Goal: Find specific page/section: Find specific page/section

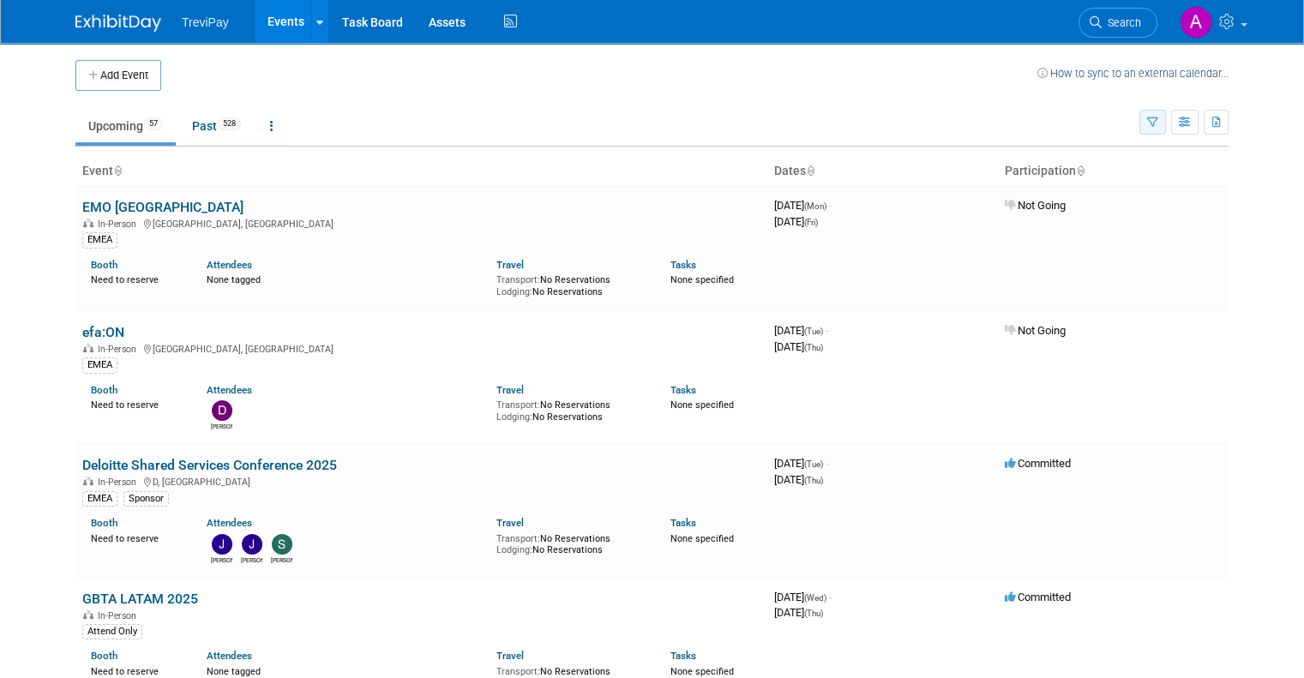
click at [1158, 118] on icon "button" at bounding box center [1152, 122] width 11 height 11
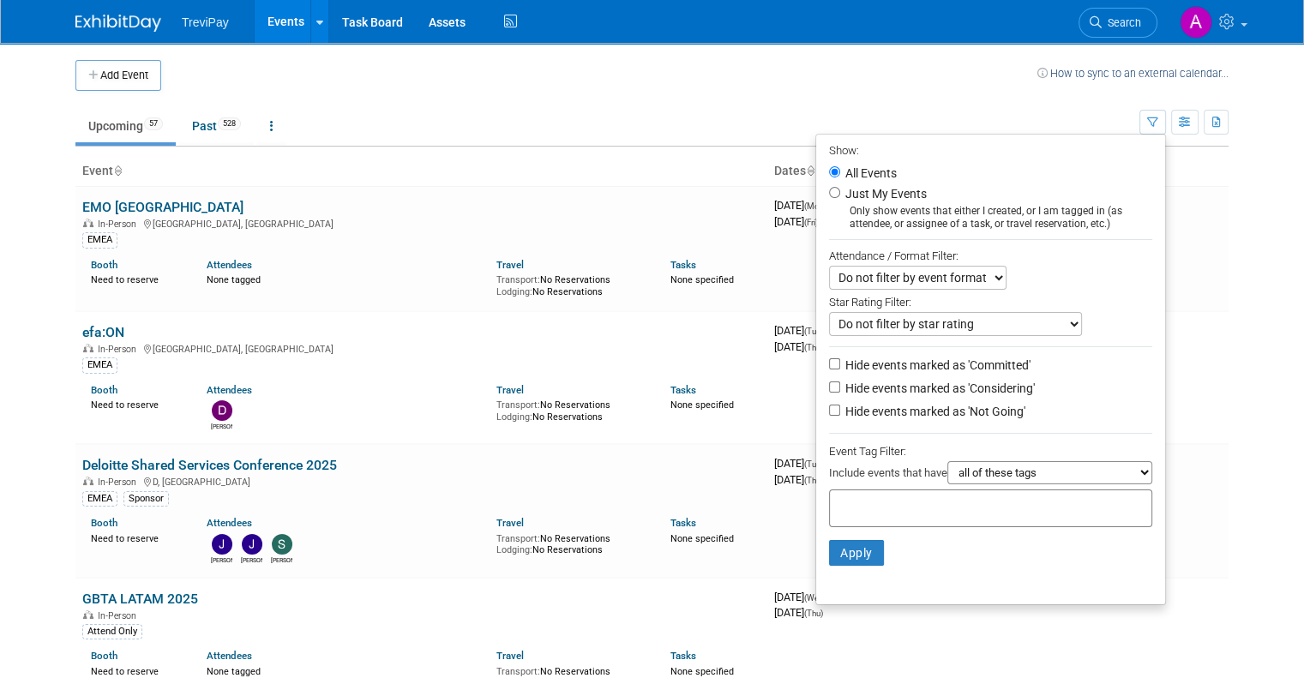
click at [953, 502] on input "text" at bounding box center [905, 505] width 137 height 17
type input "emea"
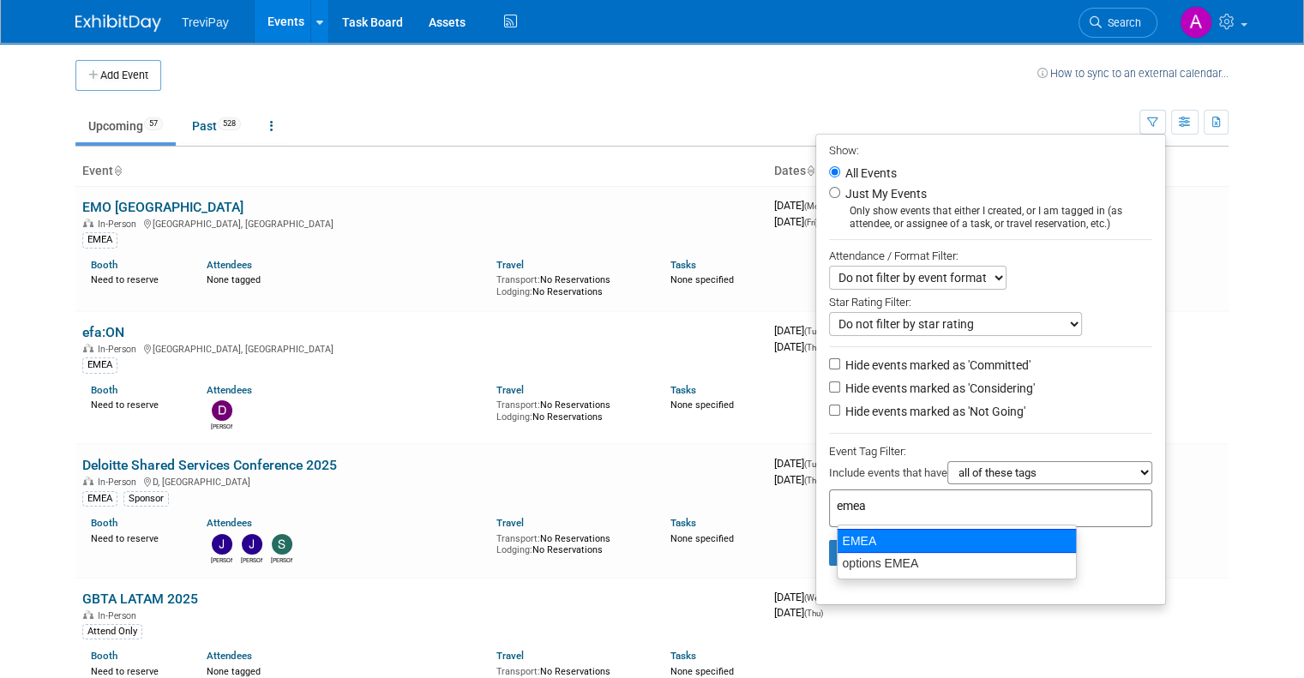
click at [896, 537] on div "EMEA" at bounding box center [957, 541] width 240 height 24
type input "EMEA"
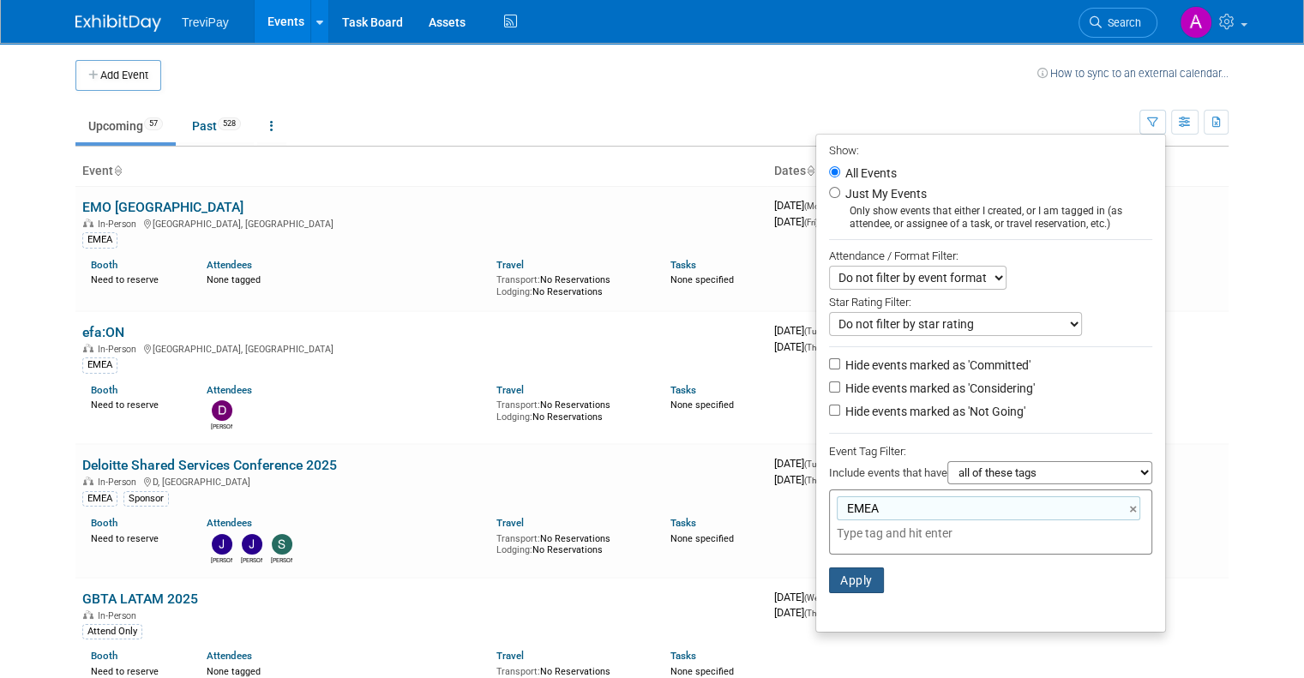
click at [879, 579] on button "Apply" at bounding box center [856, 580] width 55 height 26
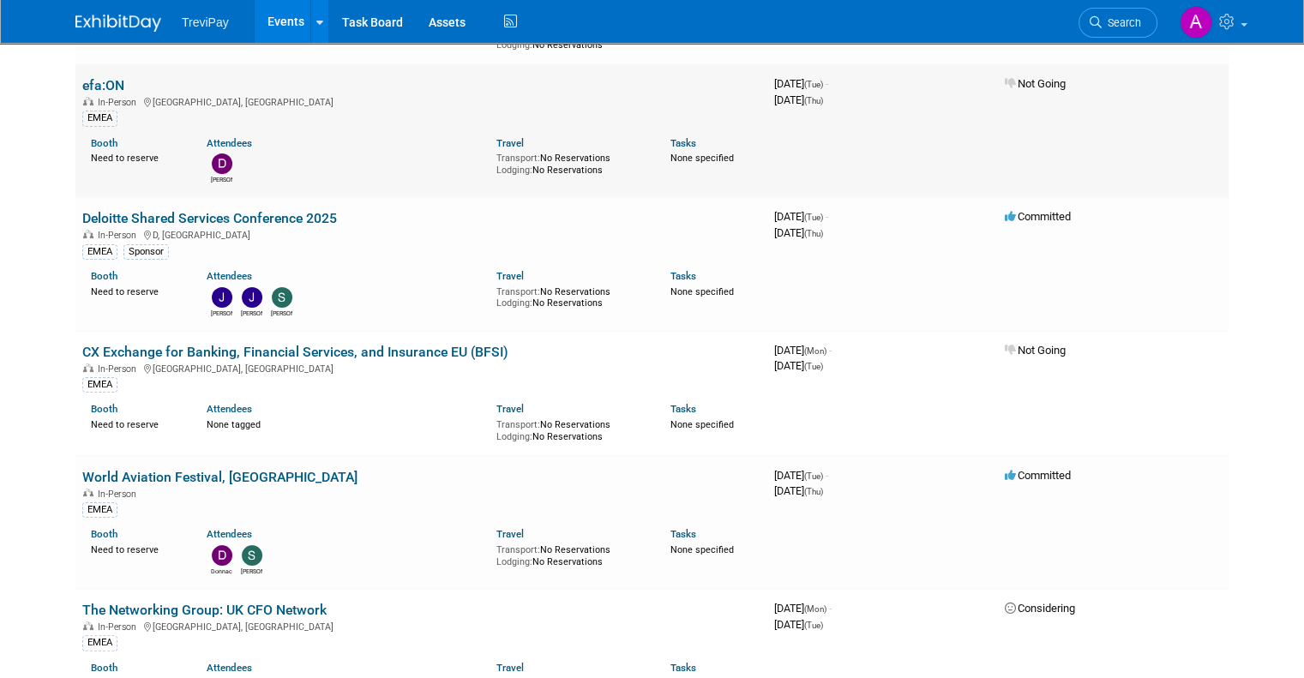
scroll to position [257, 0]
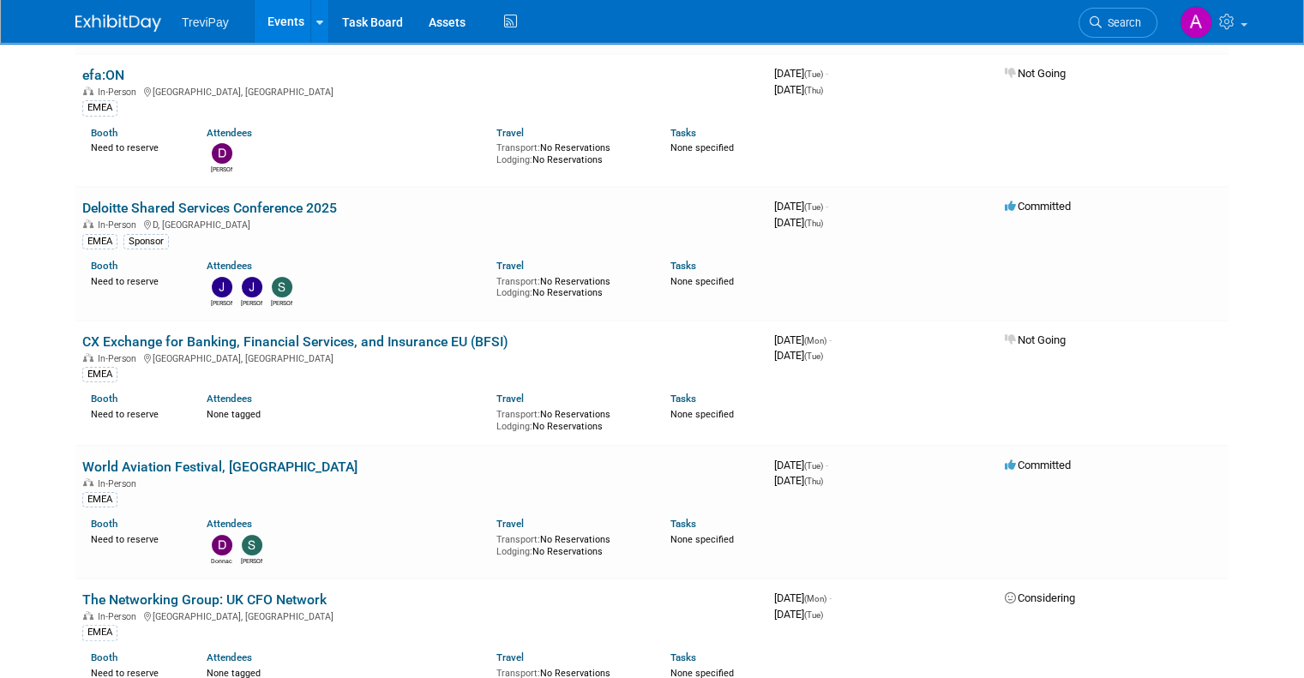
click at [1287, 207] on body "TreviPay Events Add Event Bulk Upload Events Shareable Event Boards Recently Vi…" at bounding box center [652, 82] width 1304 height 678
